Goal: Transaction & Acquisition: Purchase product/service

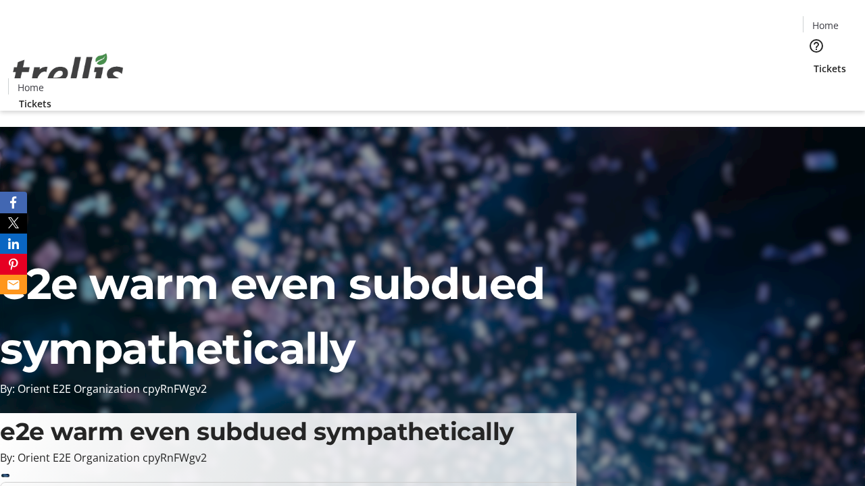
click at [813, 61] on span "Tickets" at bounding box center [829, 68] width 32 height 14
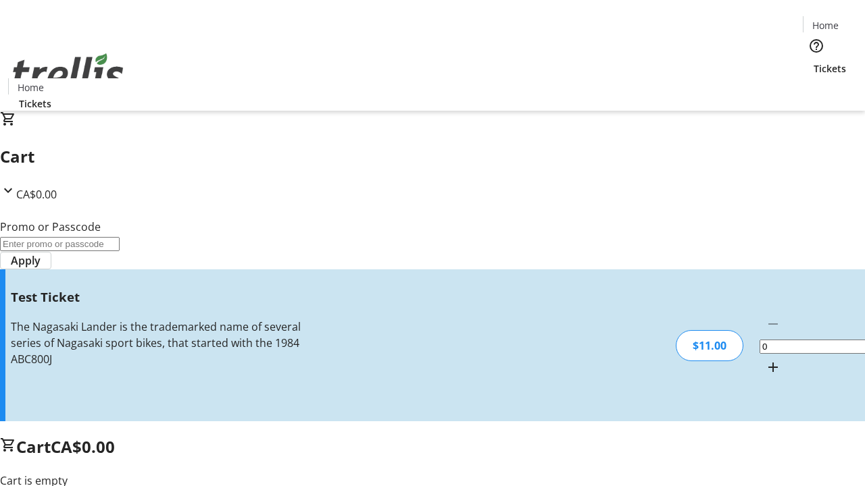
click at [765, 359] on mat-icon "Increment by one" at bounding box center [773, 367] width 16 height 16
type input "1"
type input "UNLOCK"
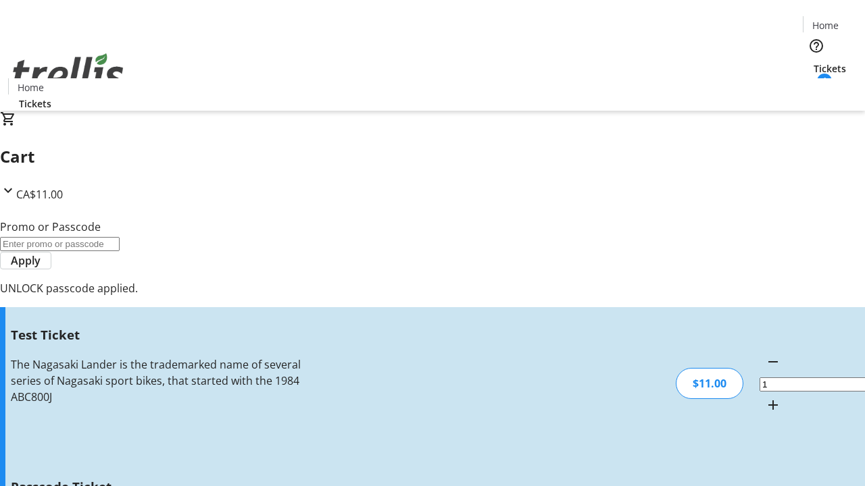
type input "5"
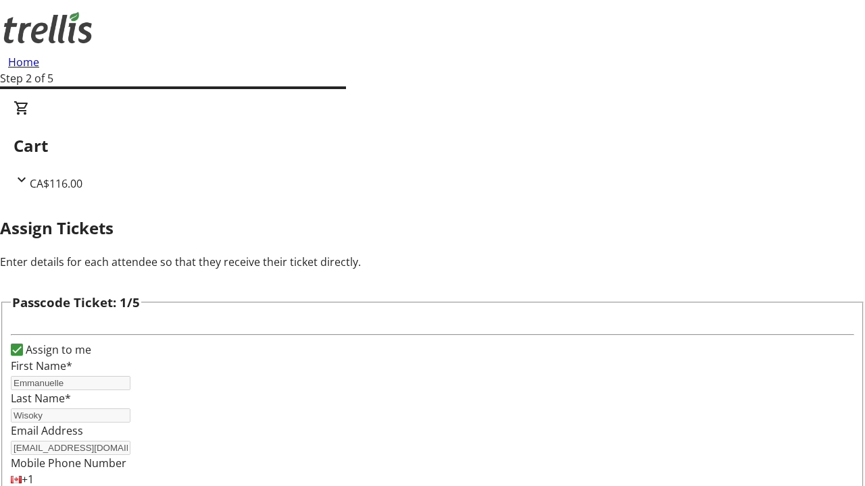
type input "[PERSON_NAME]"
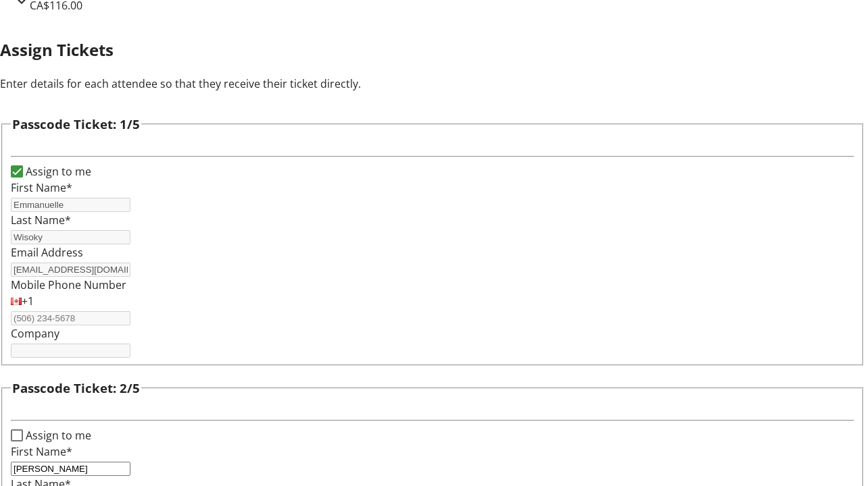
type input "[PERSON_NAME]"
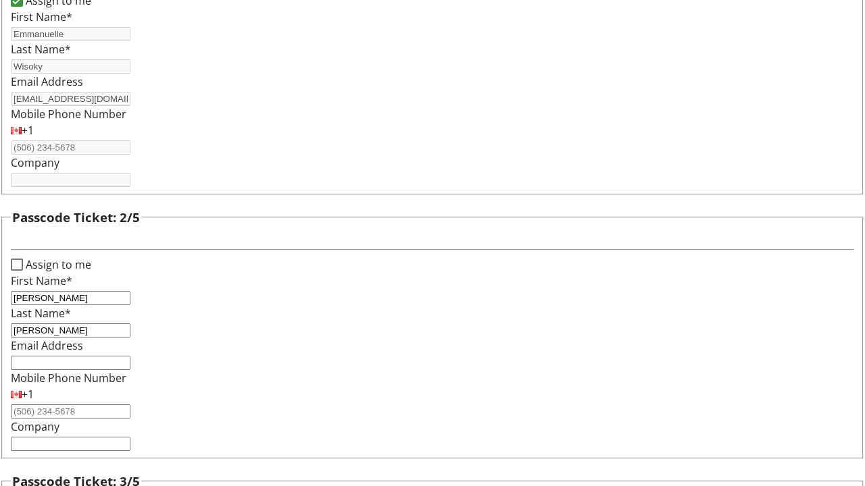
type input "[PERSON_NAME]"
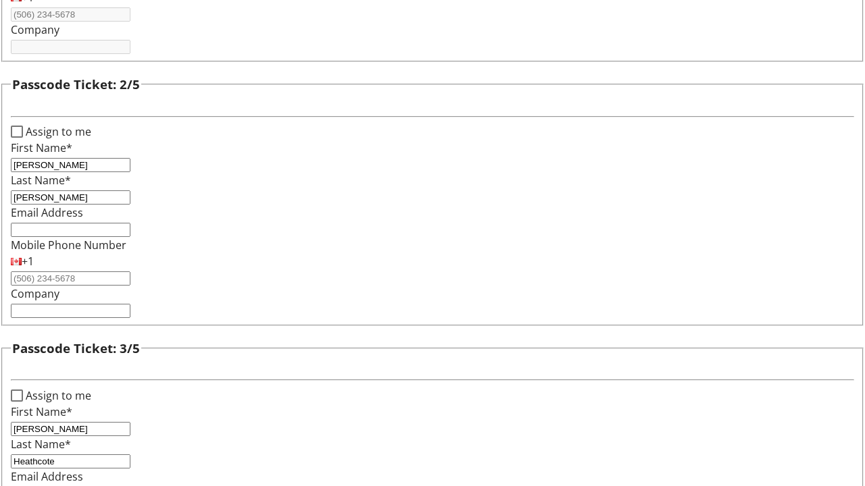
type input "Heathcote"
type input "[PERSON_NAME]"
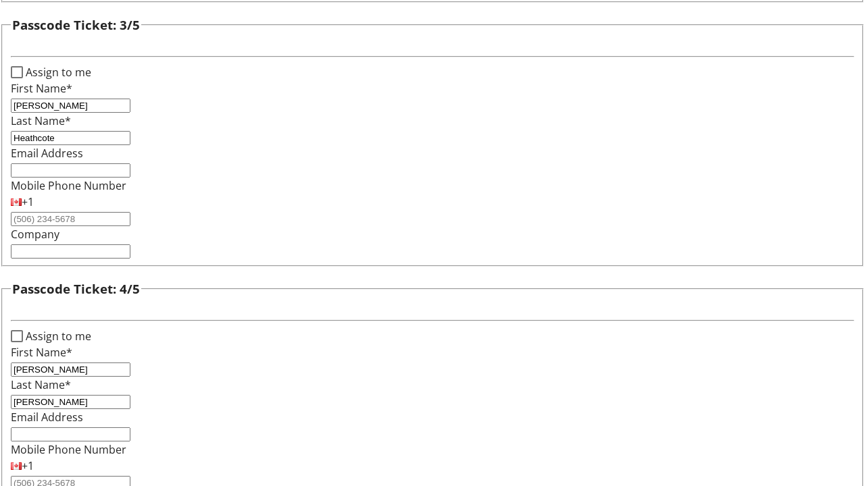
type input "[PERSON_NAME]"
checkbox input "true"
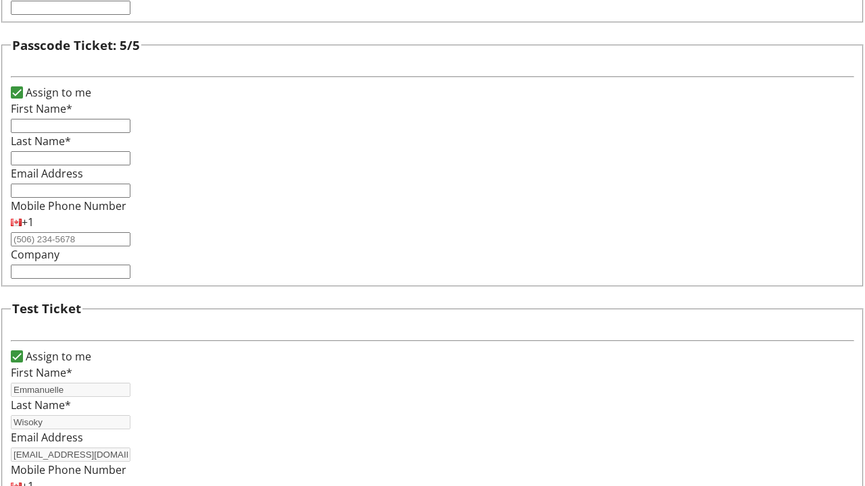
type input "Emmanuelle"
type input "Wisoky"
type input "[EMAIL_ADDRESS][DOMAIN_NAME]"
